Goal: Check status: Check status

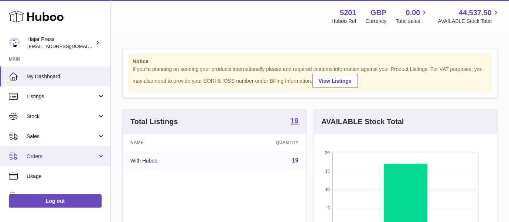
scroll to position [115, 183]
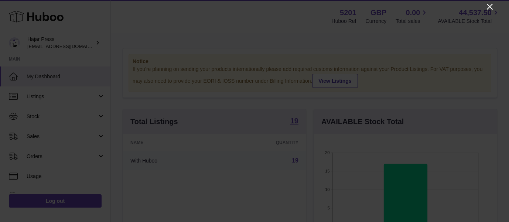
click at [488, 7] on icon "Close" at bounding box center [490, 6] width 9 height 9
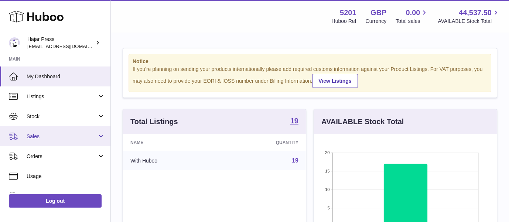
click at [84, 131] on link "Sales" at bounding box center [55, 136] width 111 height 20
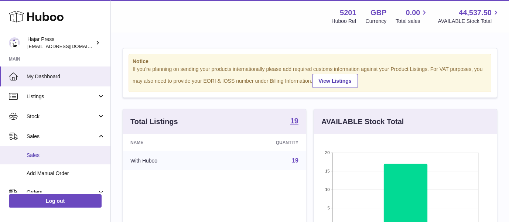
click at [78, 147] on link "Sales" at bounding box center [55, 155] width 111 height 18
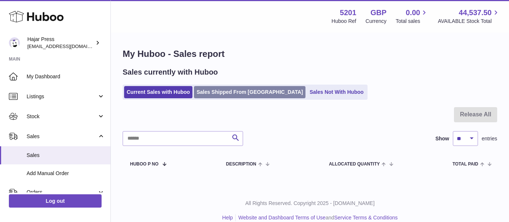
scroll to position [1, 0]
click at [214, 97] on link "Sales Shipped From Huboo" at bounding box center [250, 92] width 112 height 12
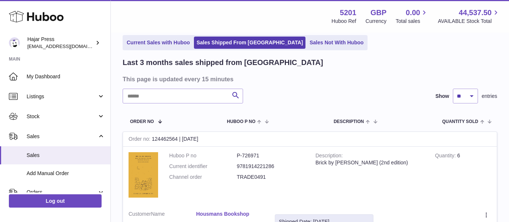
scroll to position [37, 0]
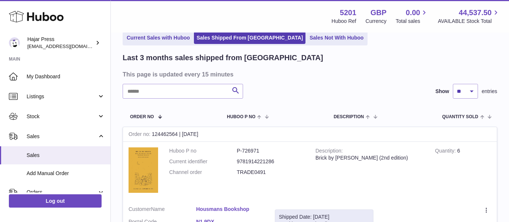
click at [191, 77] on h3 "This page is updated every 15 minutes" at bounding box center [309, 74] width 373 height 8
click at [187, 88] on input "text" at bounding box center [183, 91] width 121 height 15
type input "*****"
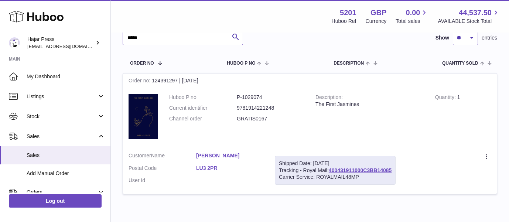
scroll to position [104, 0]
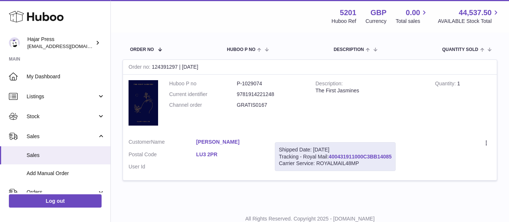
click at [340, 158] on link "400431911000C3BB14085" at bounding box center [360, 157] width 63 height 6
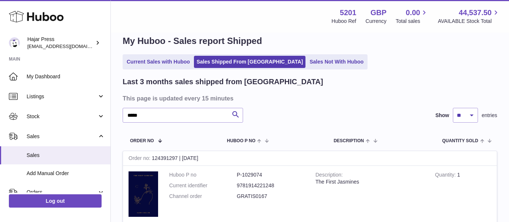
scroll to position [0, 0]
